Goal: Task Accomplishment & Management: Complete application form

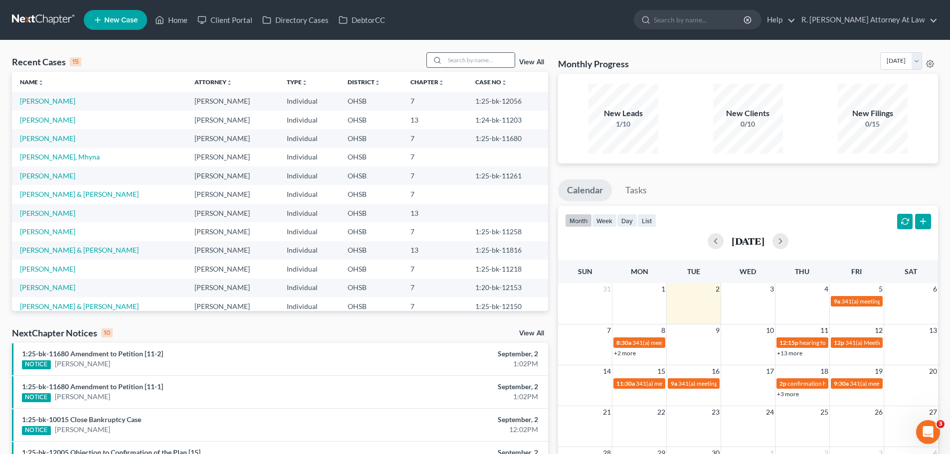
click at [488, 62] on input "search" at bounding box center [480, 60] width 70 height 14
type input "[PERSON_NAME]"
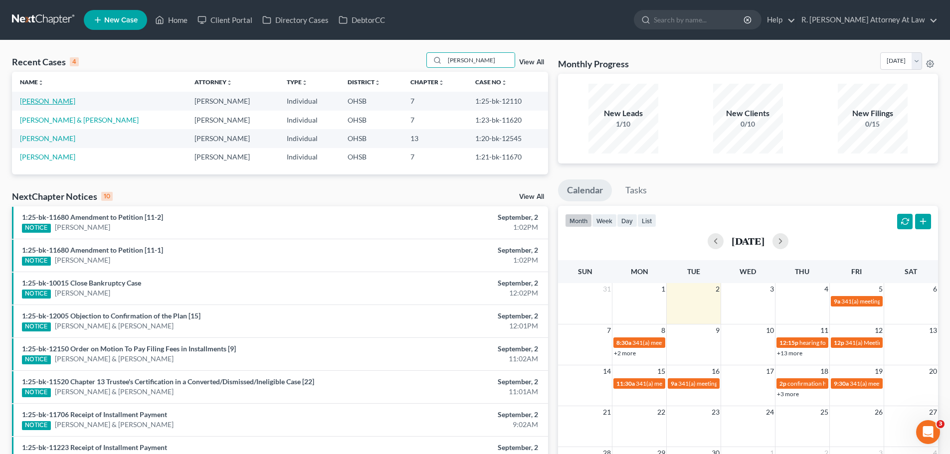
click at [60, 105] on link "[PERSON_NAME]" at bounding box center [47, 101] width 55 height 8
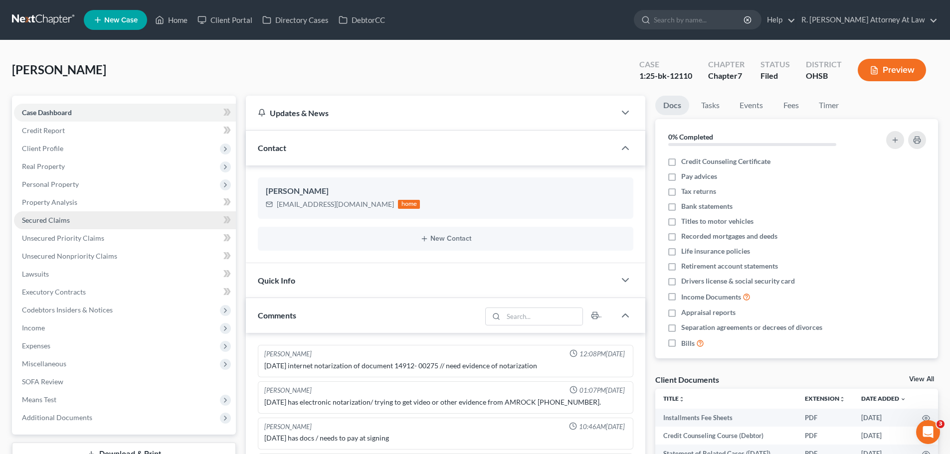
scroll to position [394, 0]
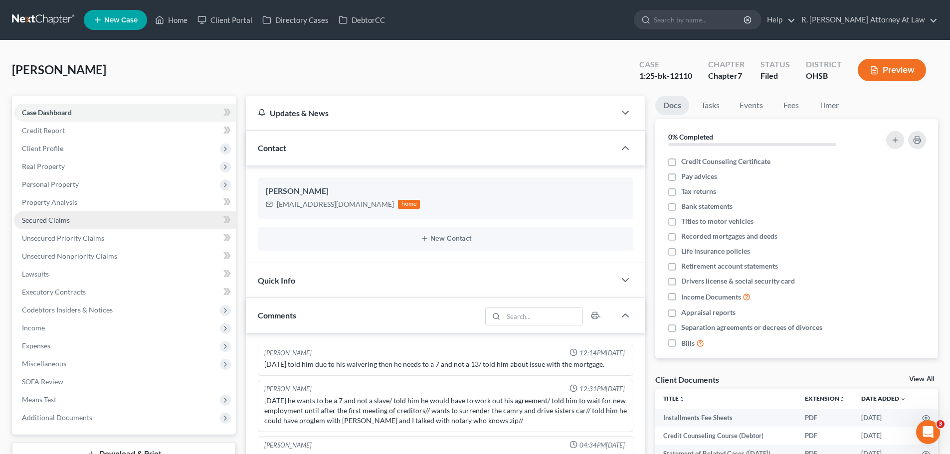
click at [41, 226] on link "Secured Claims" at bounding box center [125, 220] width 222 height 18
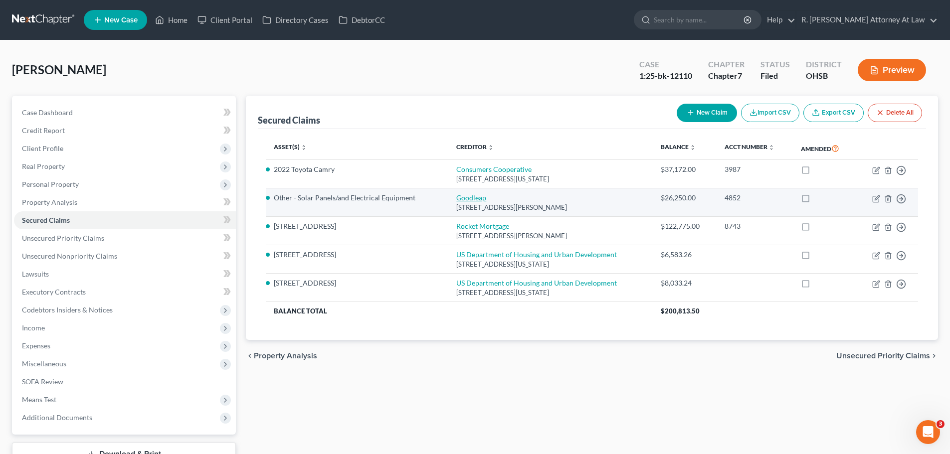
click at [470, 198] on link "Goodleap" at bounding box center [471, 197] width 30 height 8
select select "38"
select select "2"
select select "0"
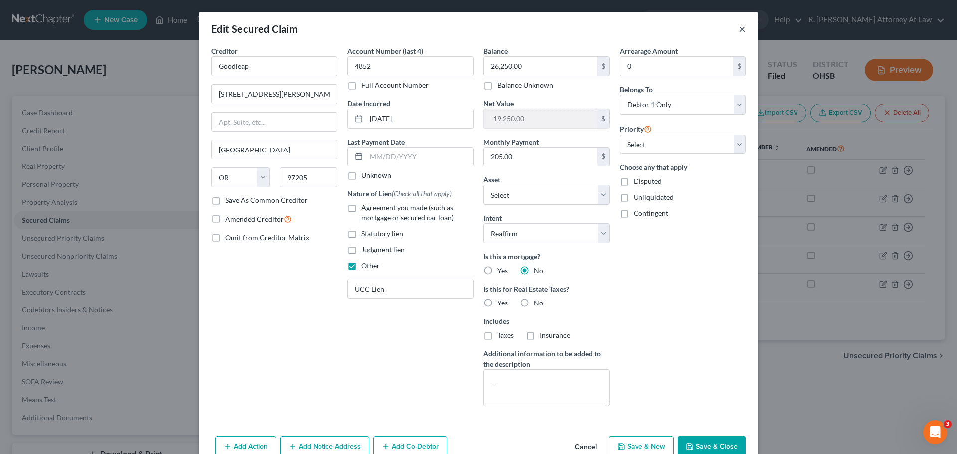
click at [741, 27] on button "×" at bounding box center [742, 29] width 7 height 12
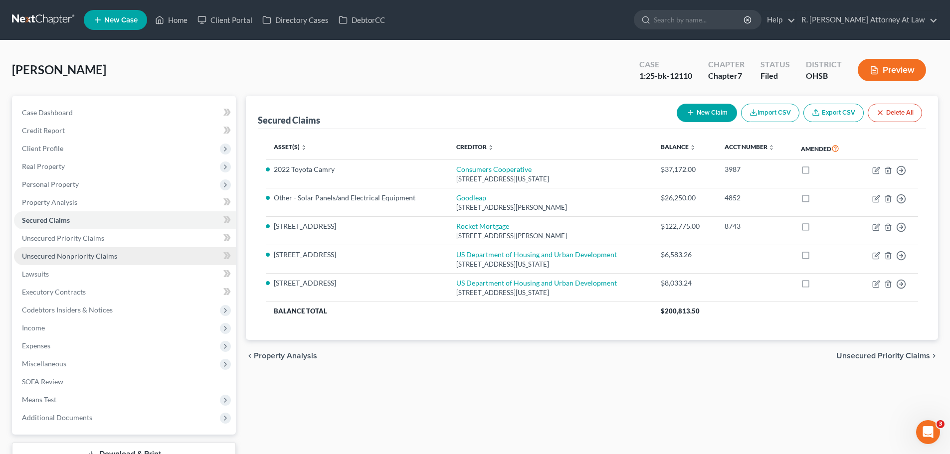
click at [69, 255] on span "Unsecured Nonpriority Claims" at bounding box center [69, 256] width 95 height 8
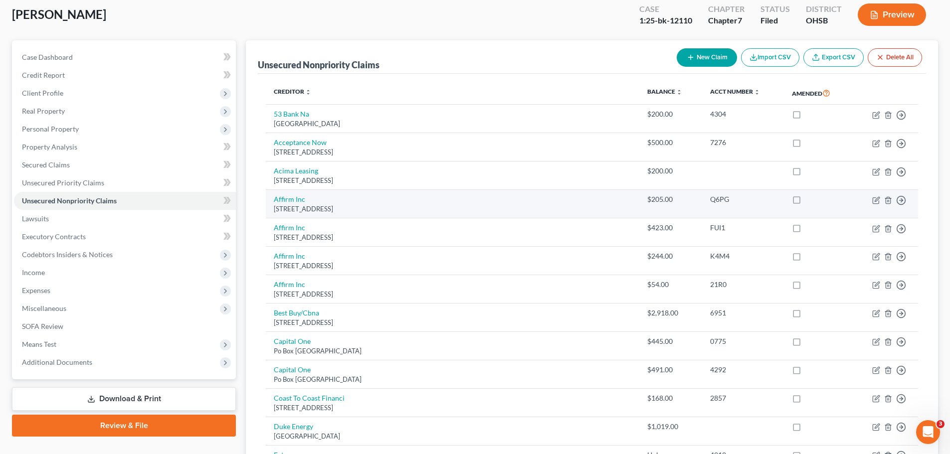
scroll to position [50, 0]
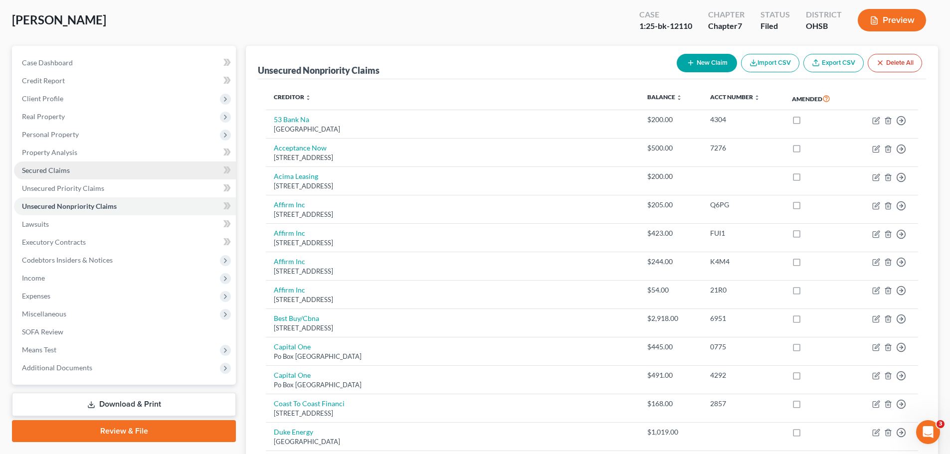
click at [50, 169] on span "Secured Claims" at bounding box center [46, 170] width 48 height 8
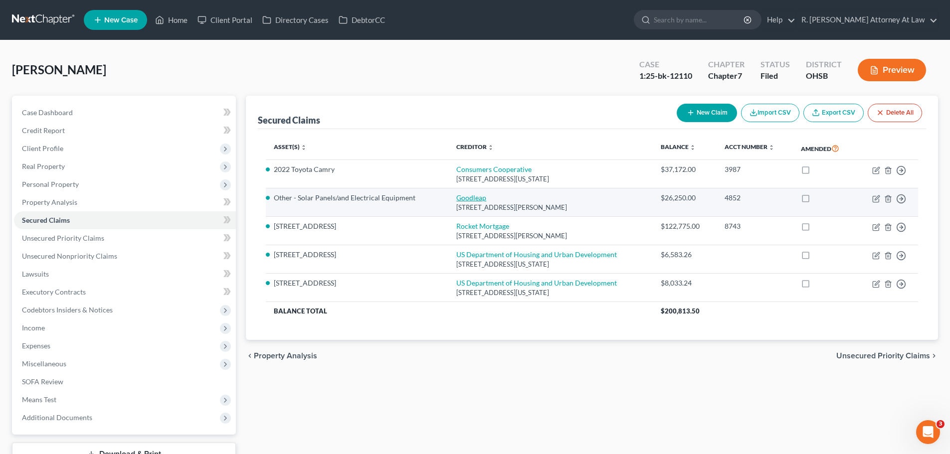
click at [468, 199] on link "Goodleap" at bounding box center [471, 197] width 30 height 8
select select "38"
select select "4"
select select "2"
select select "0"
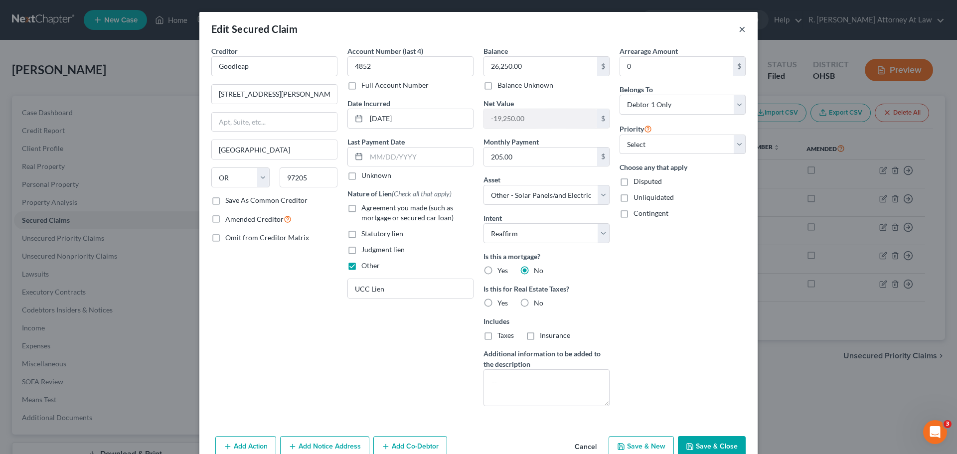
click at [739, 28] on button "×" at bounding box center [742, 29] width 7 height 12
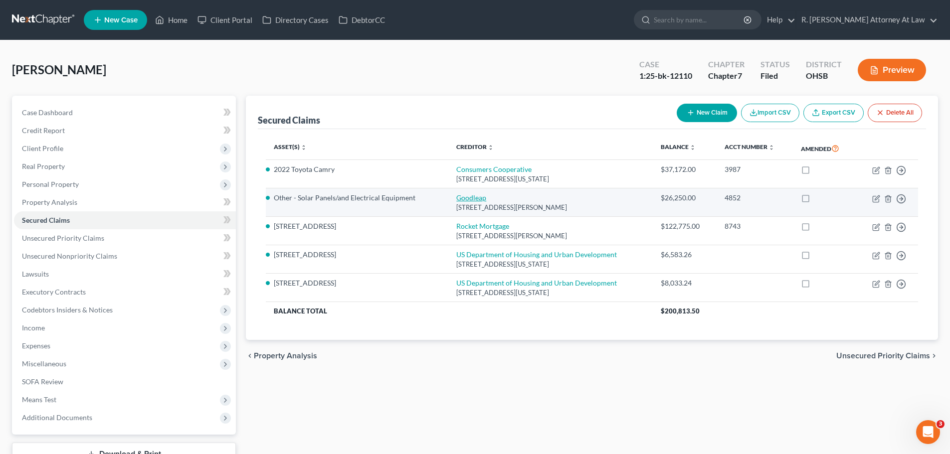
click at [466, 195] on link "Goodleap" at bounding box center [471, 197] width 30 height 8
select select "38"
select select "4"
select select "2"
select select "0"
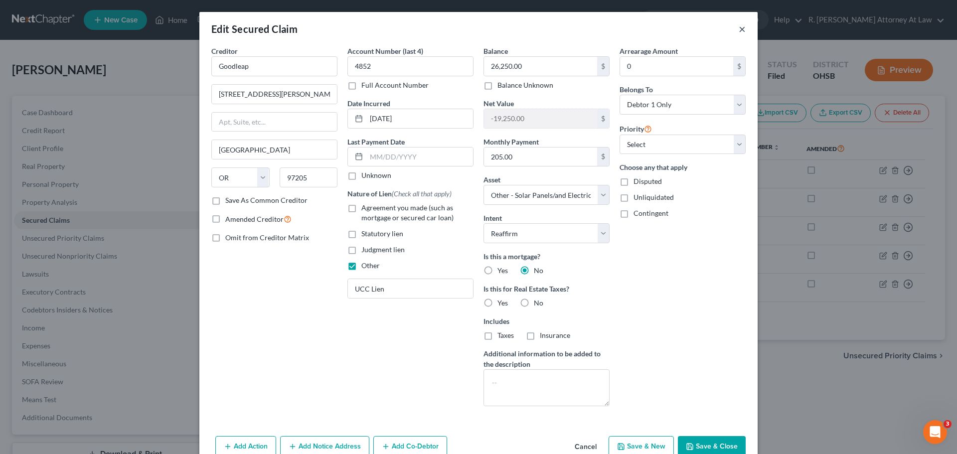
click at [739, 30] on button "×" at bounding box center [742, 29] width 7 height 12
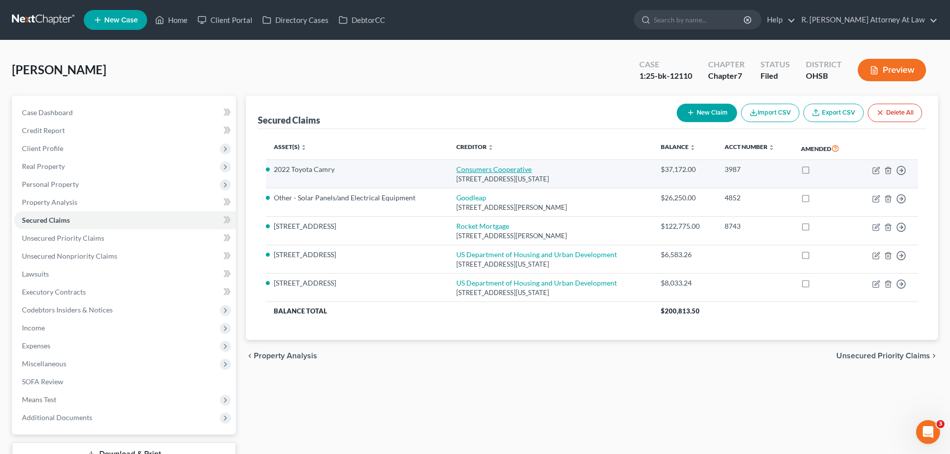
click at [499, 171] on link "Consumers Cooperative" at bounding box center [493, 169] width 75 height 8
select select "14"
select select "0"
select select "3"
select select "0"
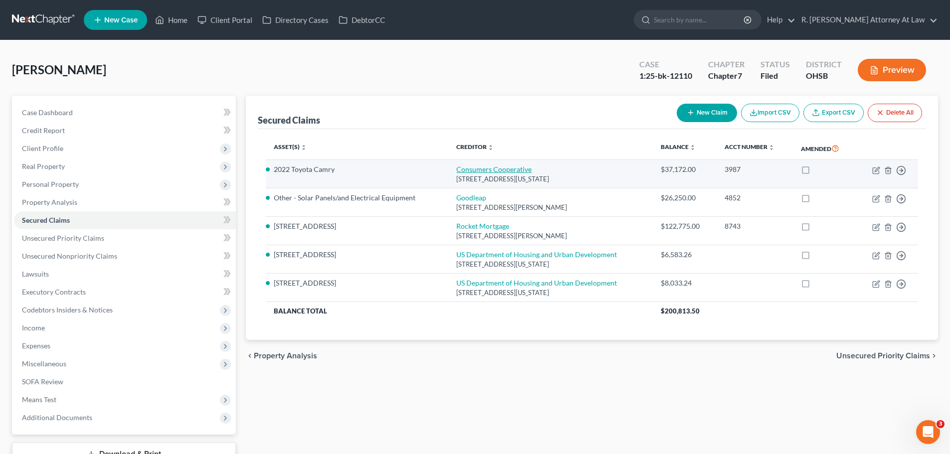
select select "0"
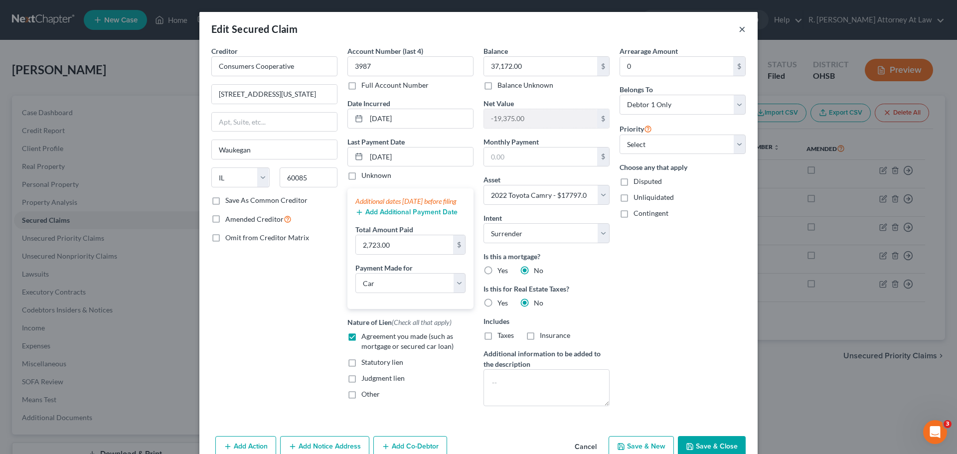
click at [742, 31] on button "×" at bounding box center [742, 29] width 7 height 12
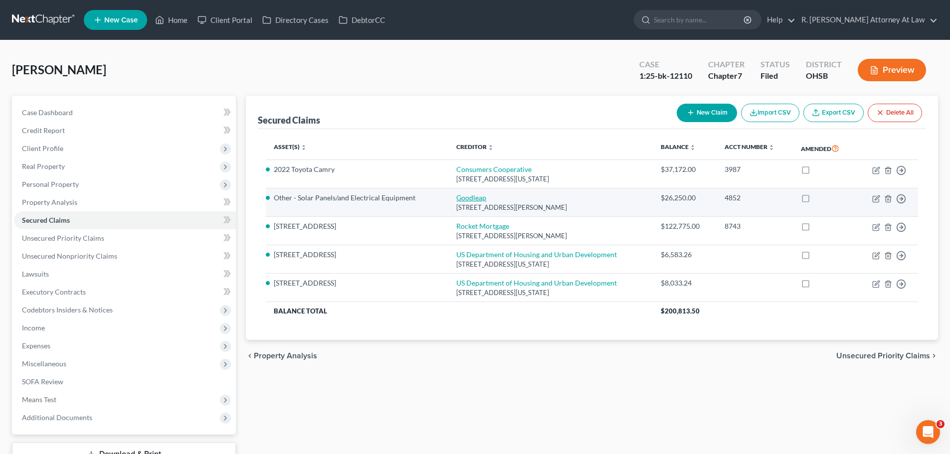
click at [479, 196] on link "Goodleap" at bounding box center [471, 197] width 30 height 8
select select "38"
select select "4"
select select "2"
select select "0"
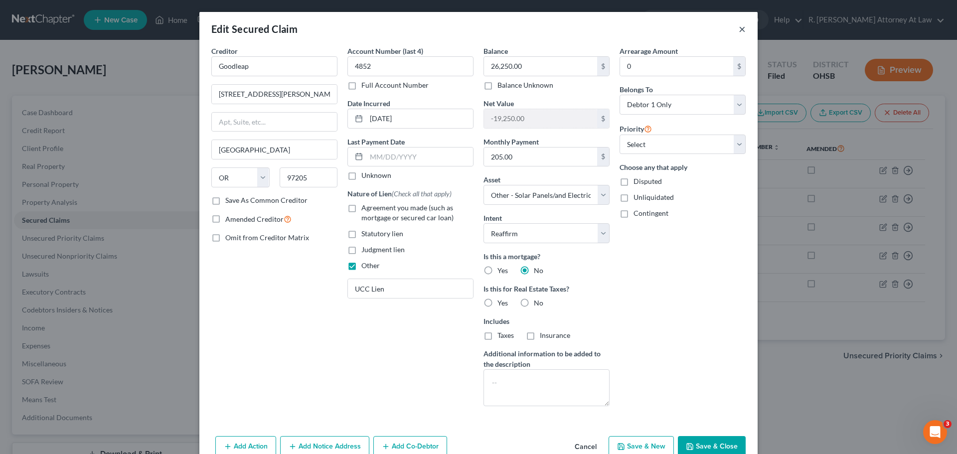
click at [739, 29] on button "×" at bounding box center [742, 29] width 7 height 12
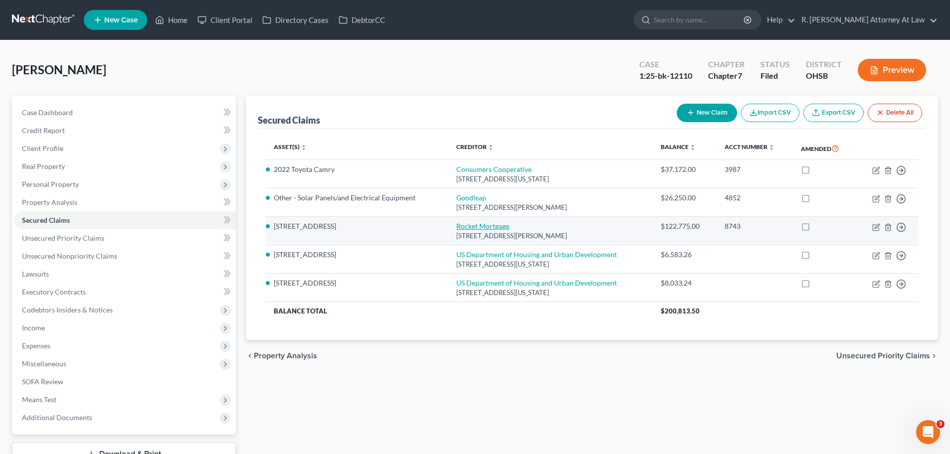
click at [478, 222] on link "Rocket Mortgage" at bounding box center [482, 226] width 53 height 8
select select "23"
select select "11"
select select "2"
select select "0"
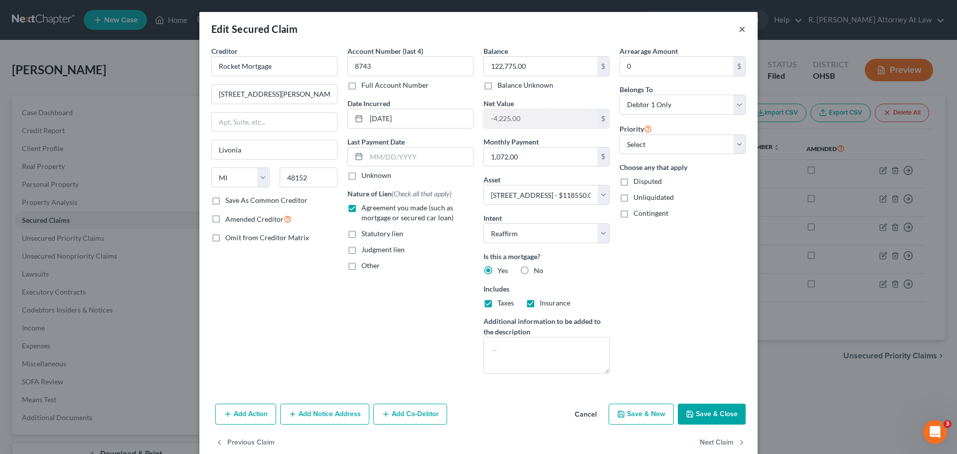
click at [740, 30] on button "×" at bounding box center [742, 29] width 7 height 12
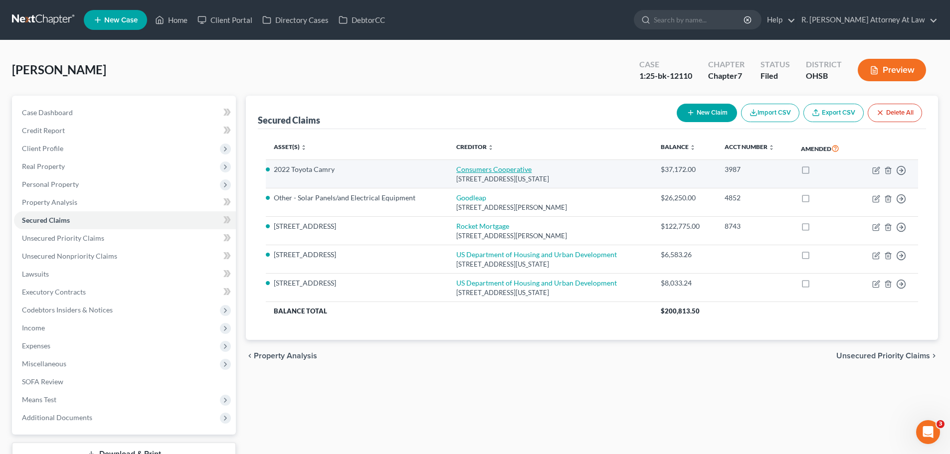
click at [508, 171] on link "Consumers Cooperative" at bounding box center [493, 169] width 75 height 8
select select "14"
select select "0"
select select "3"
select select "0"
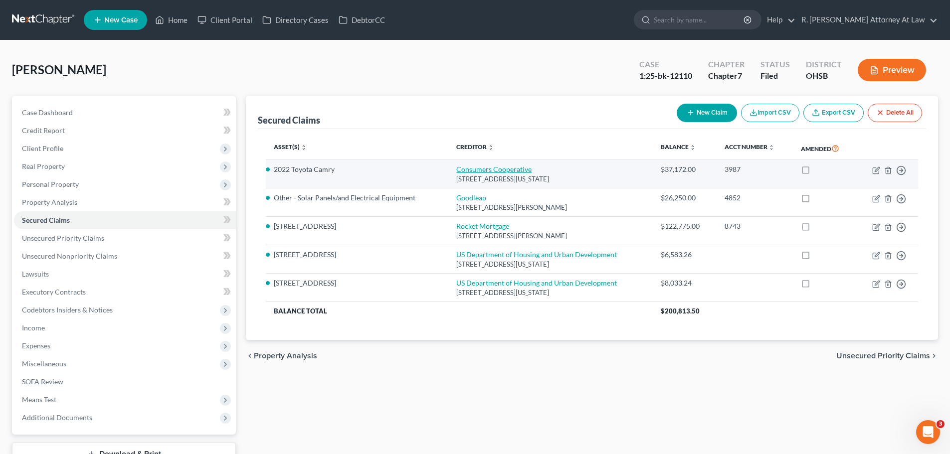
select select "0"
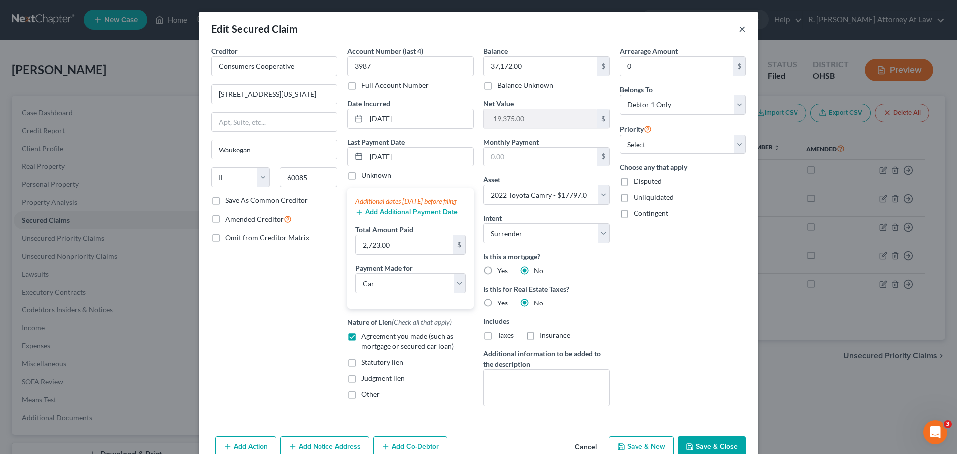
click at [739, 26] on button "×" at bounding box center [742, 29] width 7 height 12
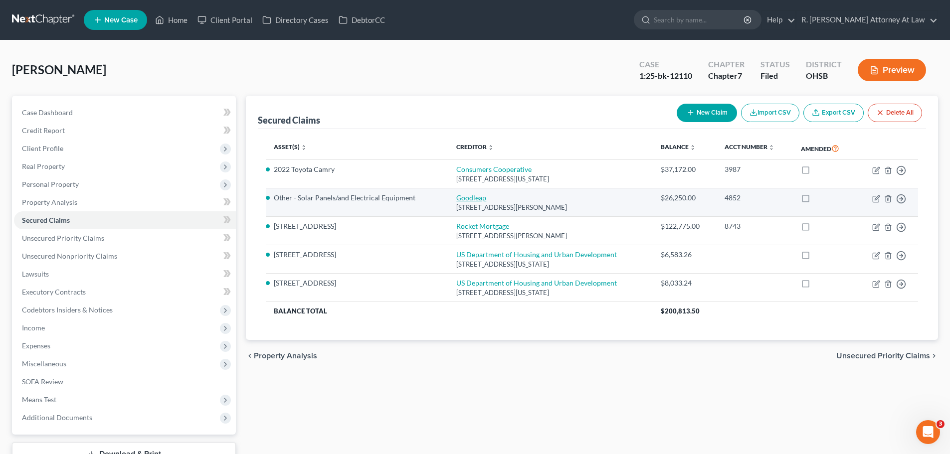
click at [460, 201] on td "Goodleap [STREET_ADDRESS][PERSON_NAME]" at bounding box center [550, 203] width 204 height 28
click at [464, 197] on link "Goodleap" at bounding box center [471, 197] width 30 height 8
select select "38"
select select "4"
select select "2"
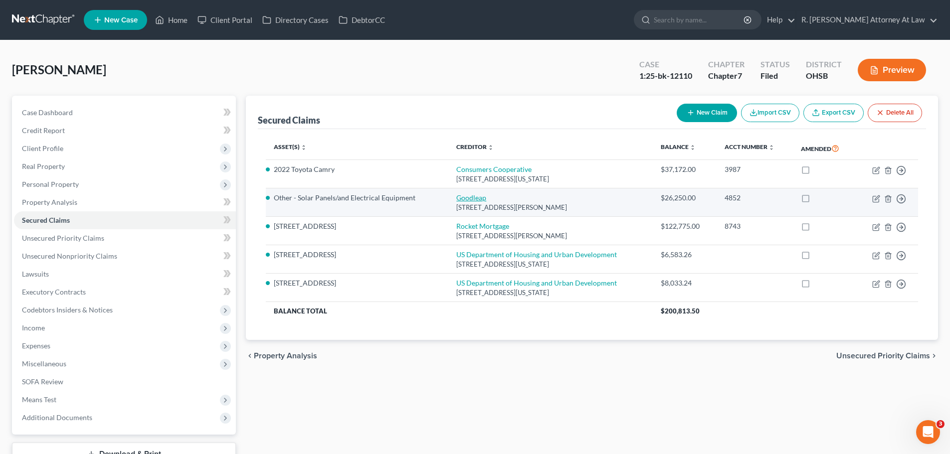
select select "0"
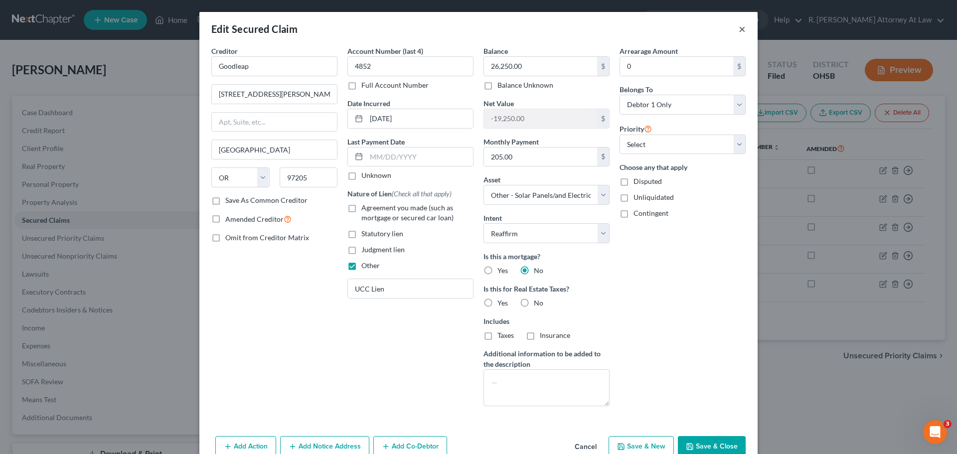
click at [740, 28] on button "×" at bounding box center [742, 29] width 7 height 12
